Goal: Obtain resource: Obtain resource

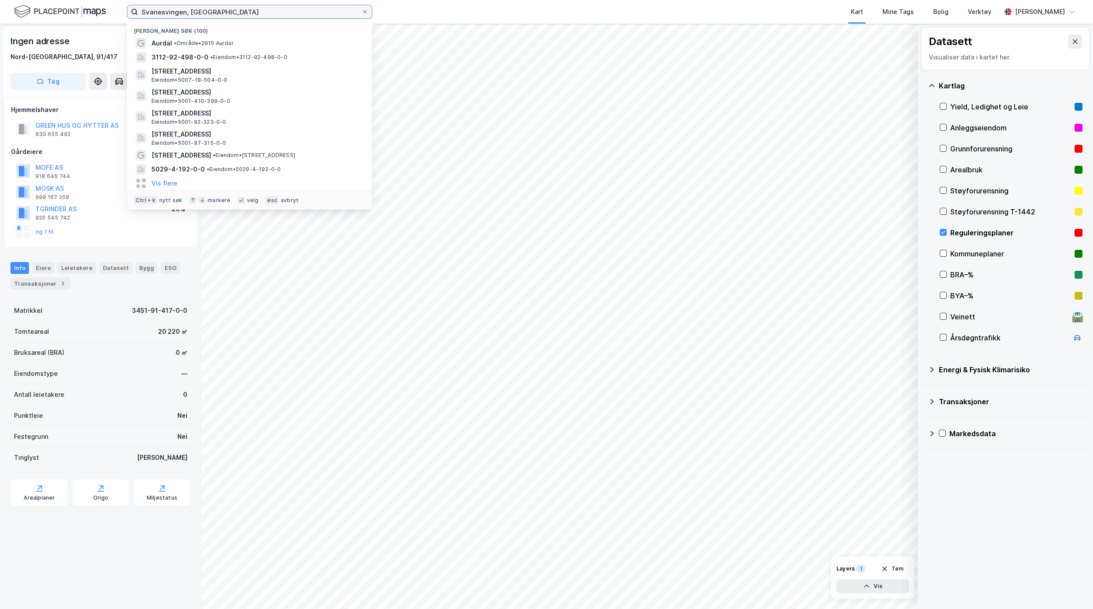
drag, startPoint x: 240, startPoint y: 15, endPoint x: 110, endPoint y: 2, distance: 130.2
click at [120, 4] on div "Svanesvingen, [PERSON_NAME] søk (100) [GEOGRAPHIC_DATA] • Område • 2910 Aurdal …" at bounding box center [546, 12] width 1093 height 24
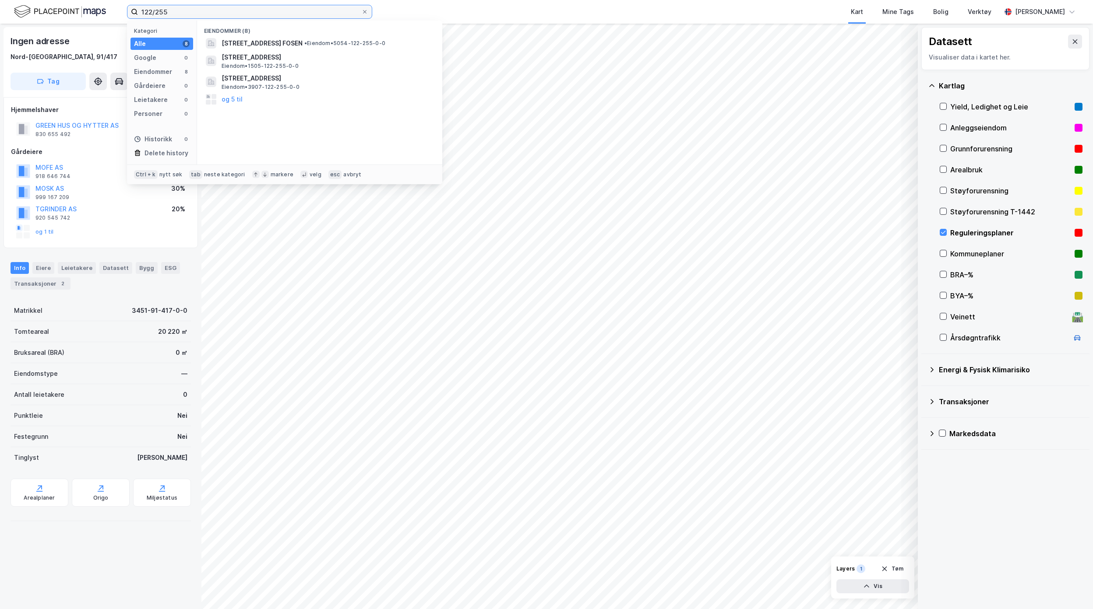
type input "122/255"
click at [103, 14] on div "122/255 Kategori Alle 8 Google 0 Eiendommer 8 Gårdeiere 0 Leietakere 0 Personer…" at bounding box center [546, 12] width 1093 height 24
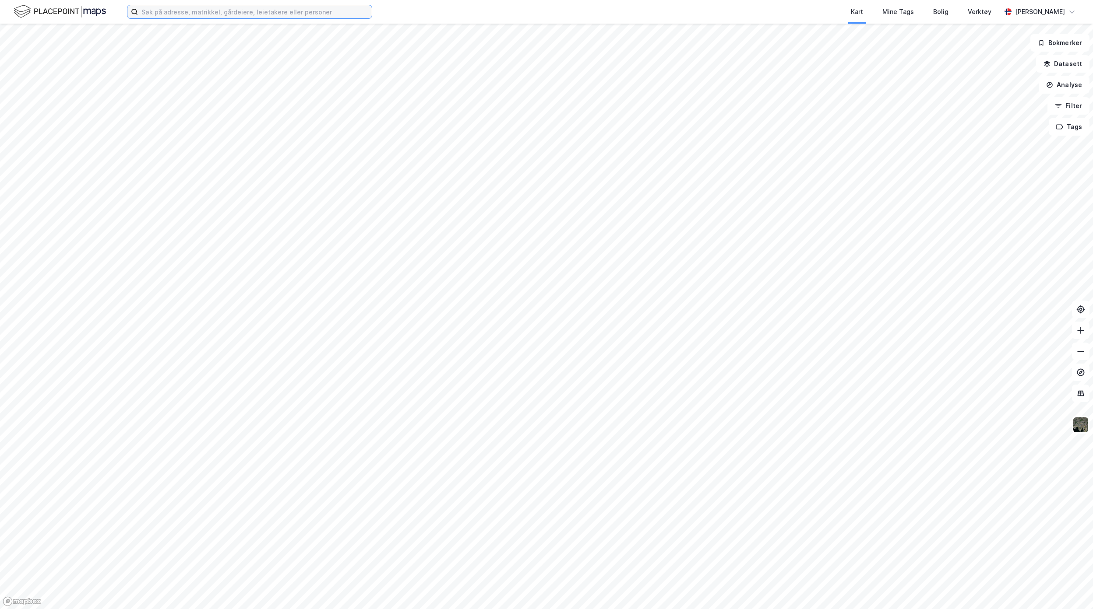
click at [181, 6] on input at bounding box center [255, 11] width 234 height 13
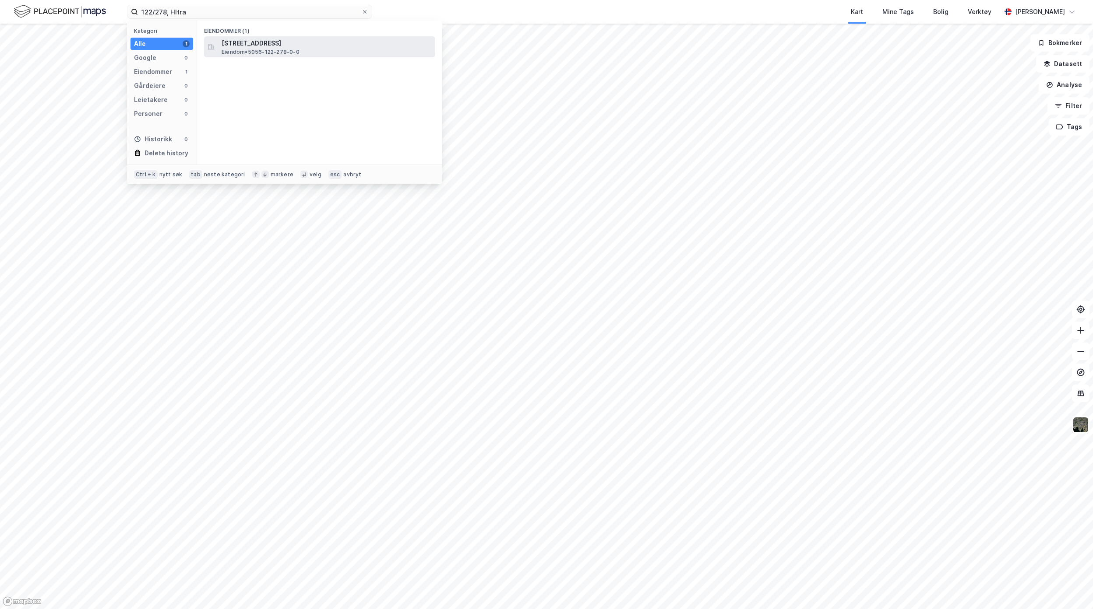
click at [266, 43] on span "[STREET_ADDRESS]" at bounding box center [327, 43] width 210 height 11
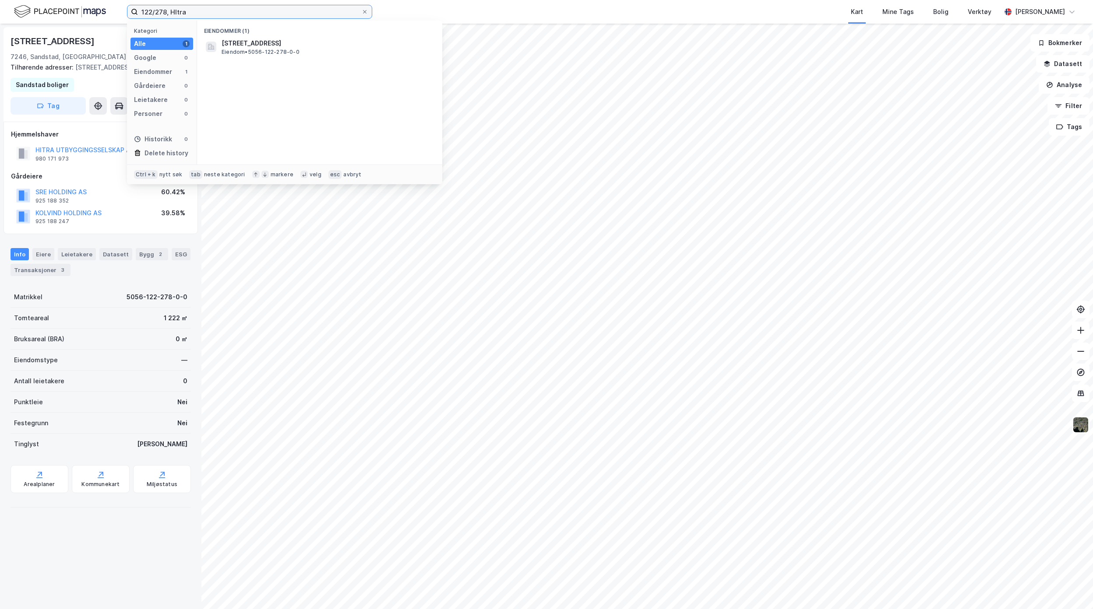
drag, startPoint x: 224, startPoint y: 5, endPoint x: 122, endPoint y: 7, distance: 102.5
click at [122, 7] on div "122/278, HItra Kategori Alle 1 Google 0 Eiendommer 1 Gårdeiere 0 Leietakere 0 P…" at bounding box center [546, 12] width 1093 height 24
paste input "55"
type input "122/255, Hitra"
click at [292, 46] on span "• Eiendom • 5056-122-255-0-0" at bounding box center [324, 43] width 81 height 7
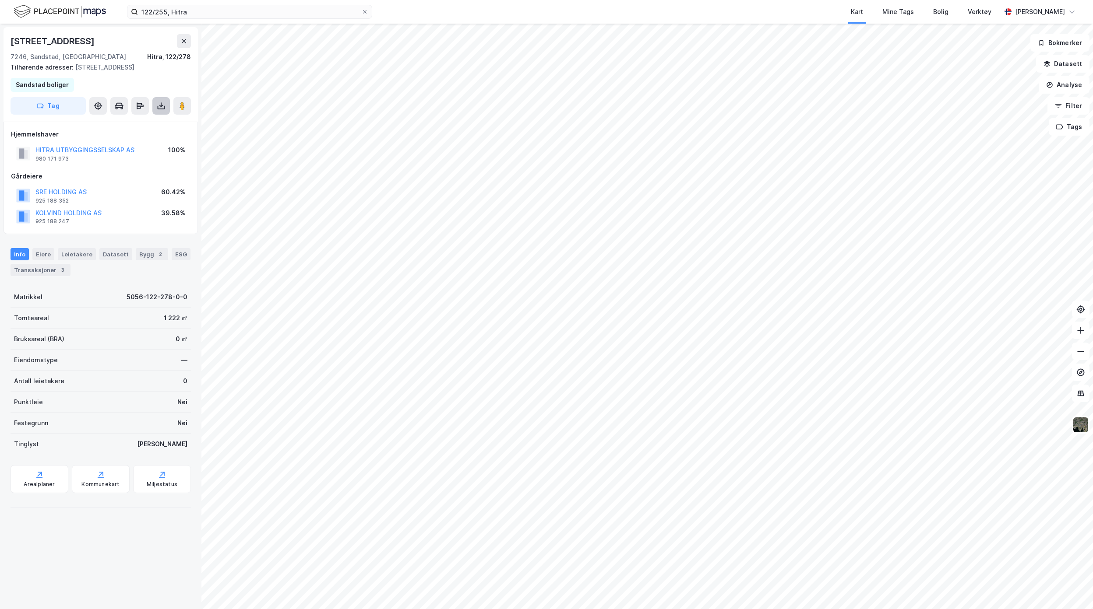
click at [166, 115] on button at bounding box center [161, 106] width 18 height 18
click at [129, 127] on div "Last ned grunnbok" at bounding box center [117, 123] width 51 height 7
click at [163, 115] on button at bounding box center [161, 106] width 18 height 18
click at [125, 127] on div "Last ned grunnbok" at bounding box center [117, 123] width 51 height 7
